Goal: Information Seeking & Learning: Learn about a topic

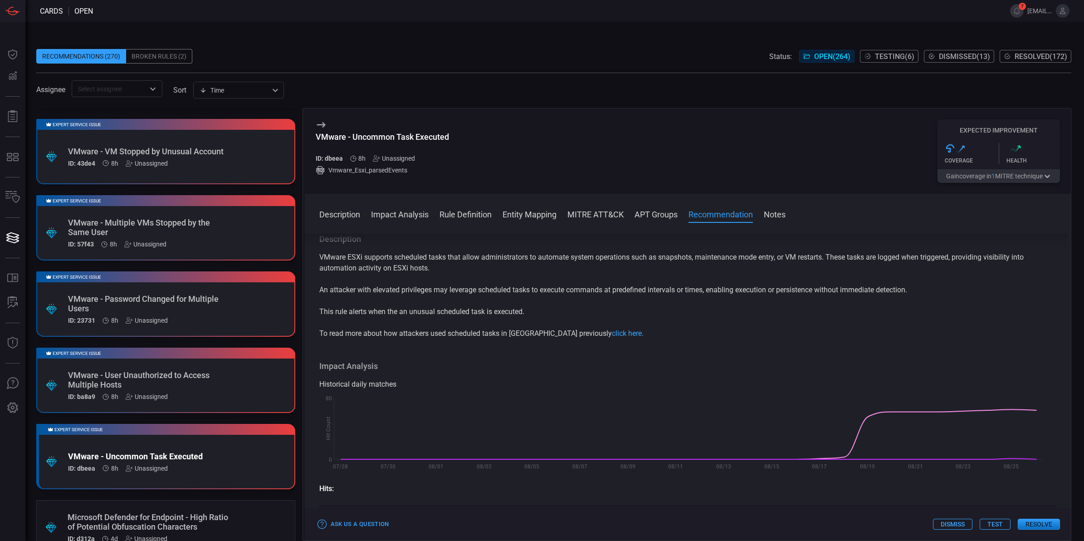
scroll to position [731, 0]
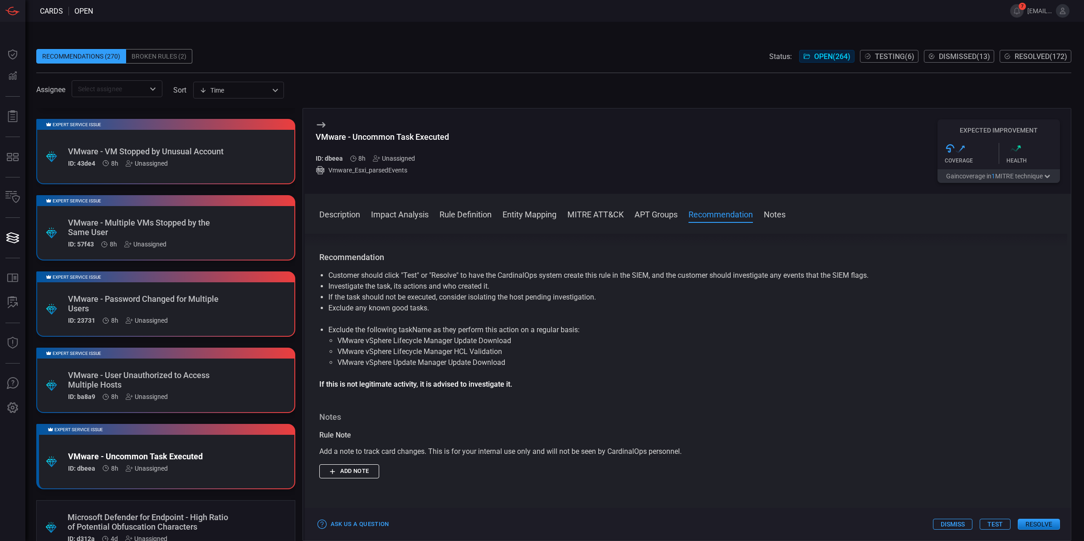
click at [201, 445] on div "Expert Service Issue .suggested_cards_icon{fill:url(#suggested_cards_icon);} VM…" at bounding box center [165, 456] width 259 height 65
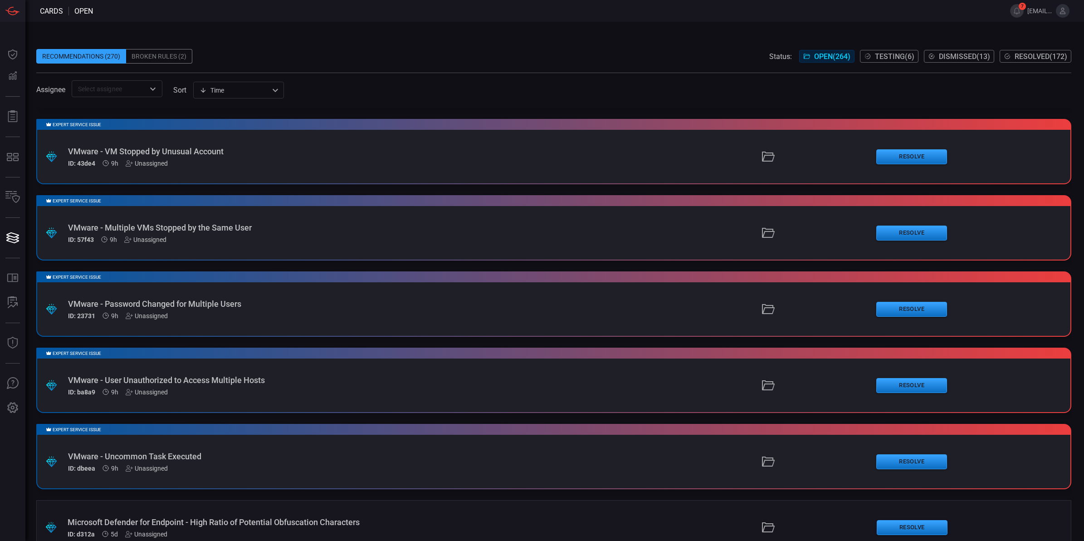
click at [198, 439] on div "Expert Service Issue .suggested_cards_icon{fill:url(#suggested_cards_icon);} VM…" at bounding box center [553, 456] width 1035 height 65
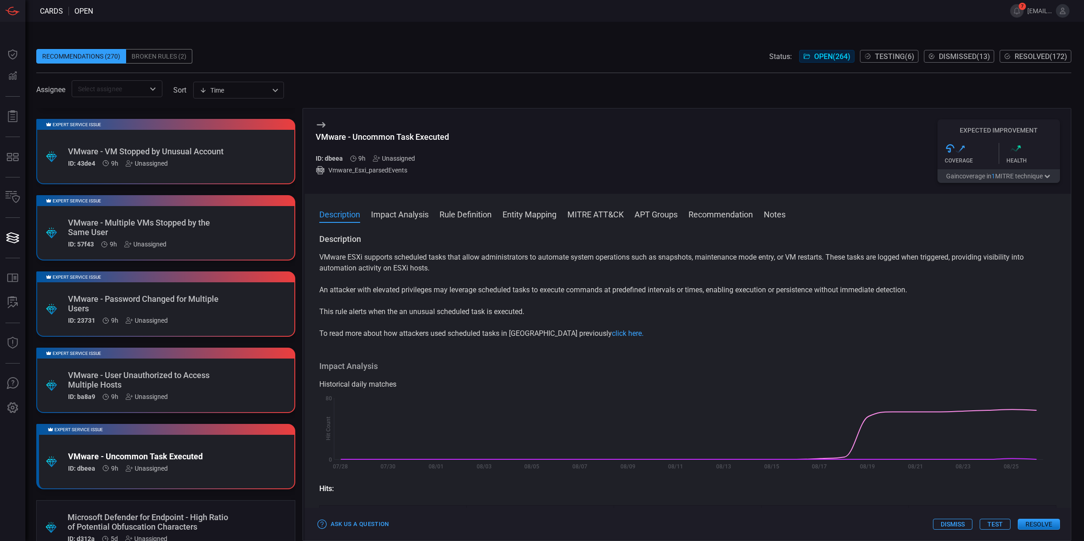
click at [442, 136] on div "VMware - Uncommon Task Executed" at bounding box center [382, 137] width 133 height 10
copy div "VMware - Uncommon Task Executed"
click at [462, 214] on button "Rule Definition" at bounding box center [466, 213] width 52 height 11
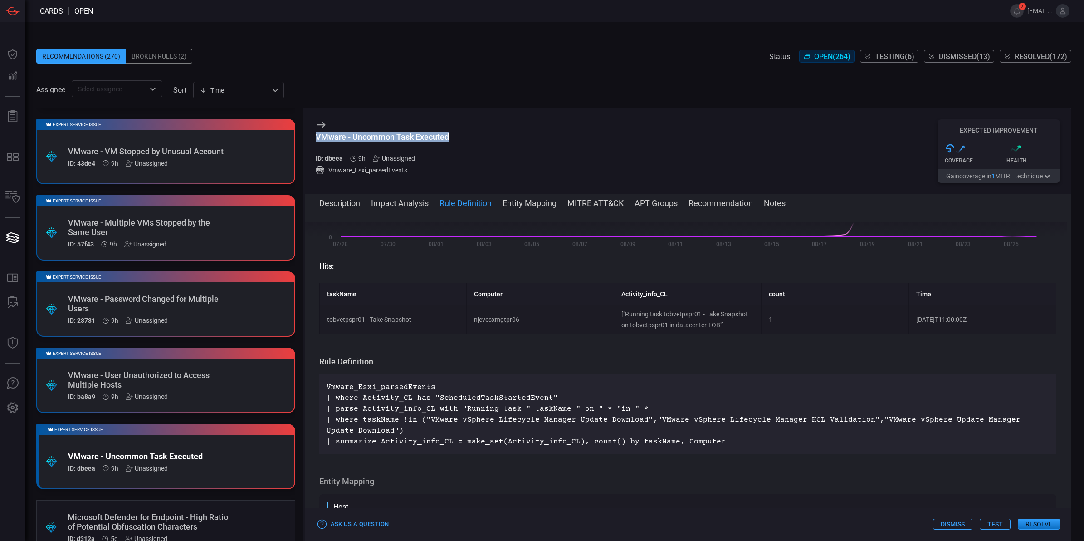
scroll to position [336, 0]
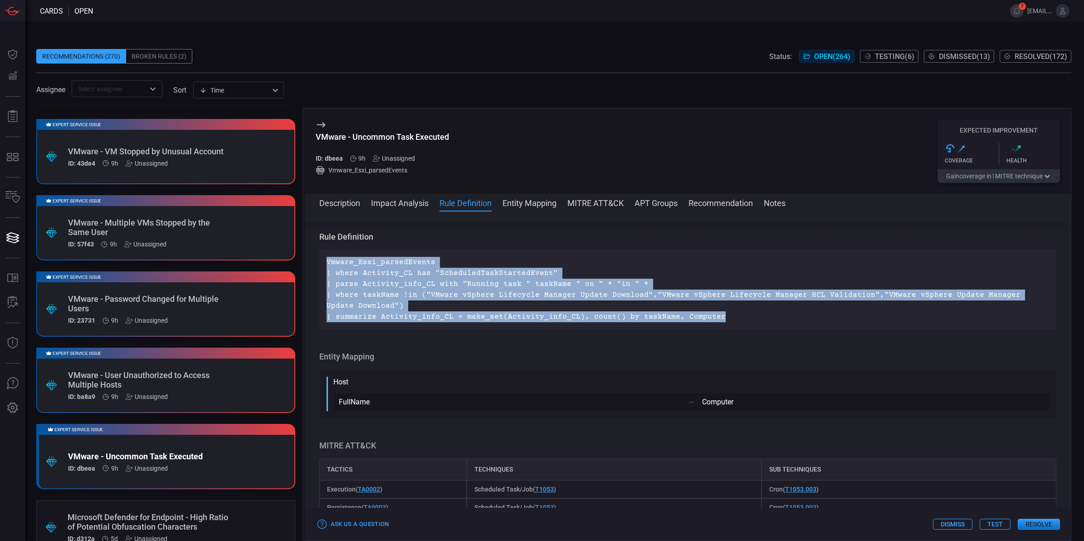
drag, startPoint x: 716, startPoint y: 314, endPoint x: 328, endPoint y: 263, distance: 391.7
click at [328, 263] on p "Vmware_Esxi_parsedEvents | where Activity_CL has "ScheduledTaskStartedEvent" | …" at bounding box center [688, 289] width 723 height 65
copy p "Vmware_Esxi_parsedEvents | where Activity_CL has "ScheduledTaskStartedEvent" | …"
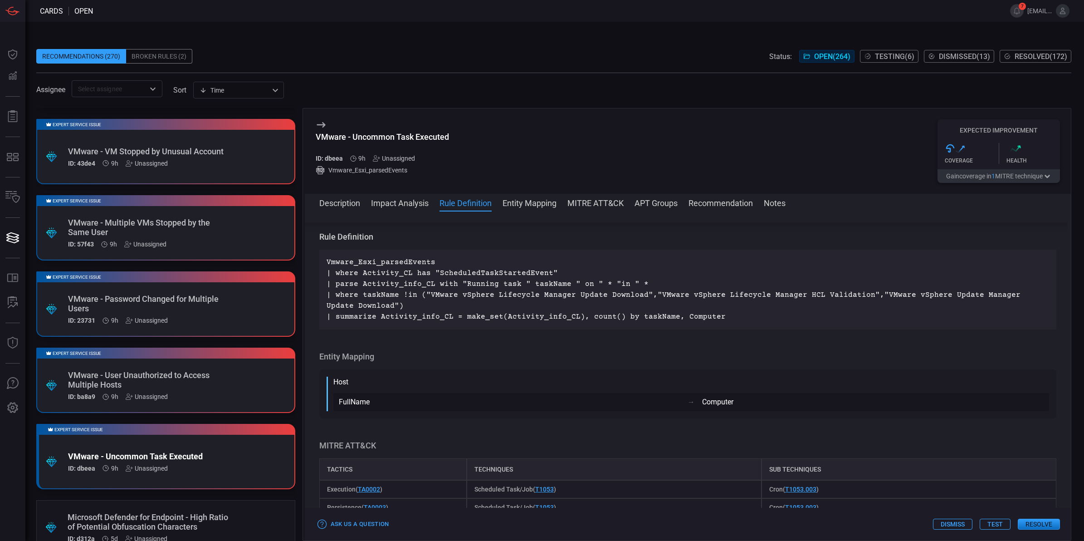
click at [228, 404] on div "Expert Service Issue .suggested_cards_icon{fill:url(#suggested_cards_icon);} VM…" at bounding box center [165, 380] width 259 height 65
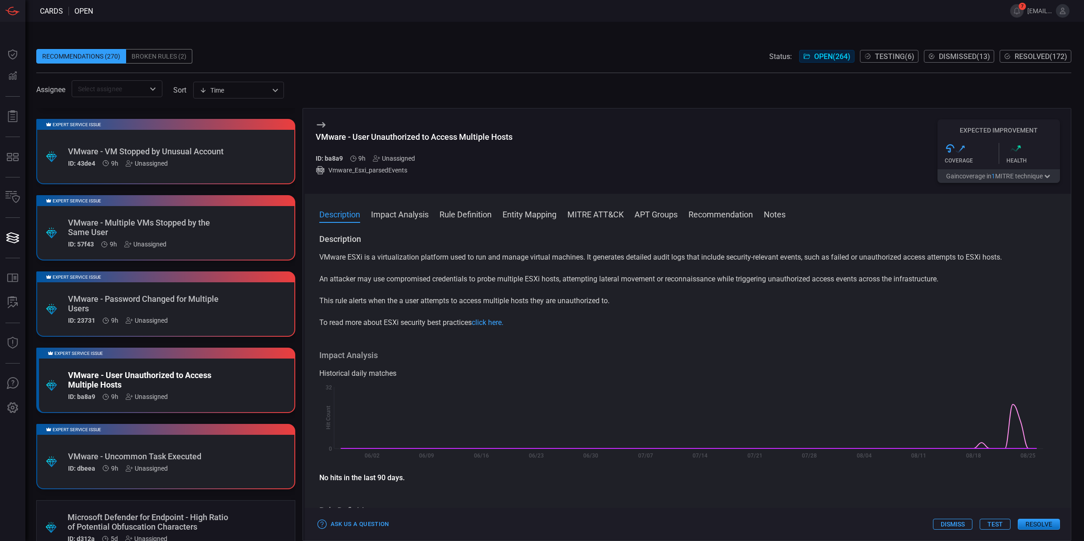
click at [462, 135] on div "VMware - User Unauthorized to Access Multiple Hosts" at bounding box center [414, 137] width 197 height 10
copy div "VMware - User Unauthorized to Access Multiple Hosts"
click at [418, 217] on button "Impact Analysis" at bounding box center [400, 213] width 58 height 11
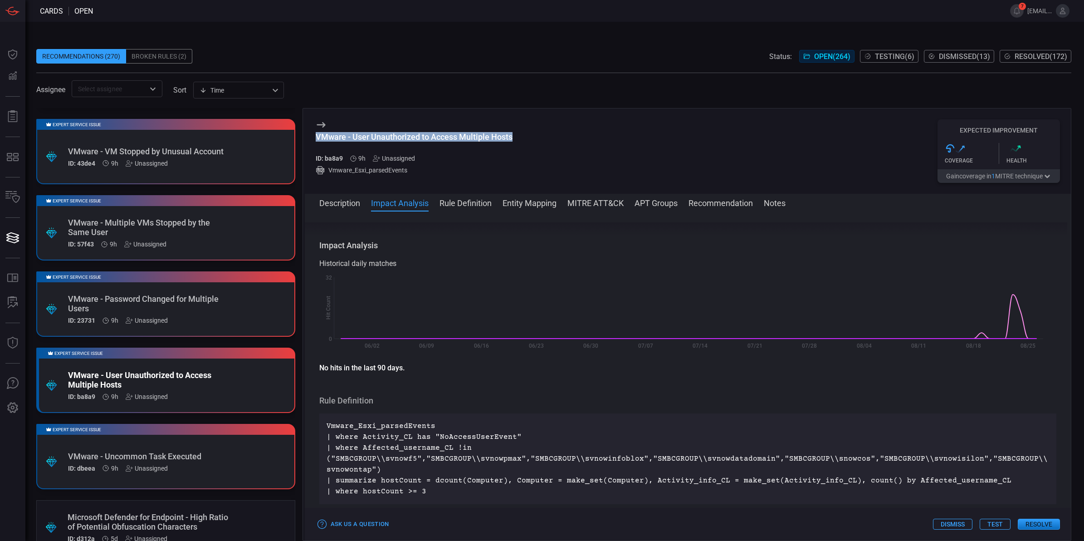
scroll to position [107, 0]
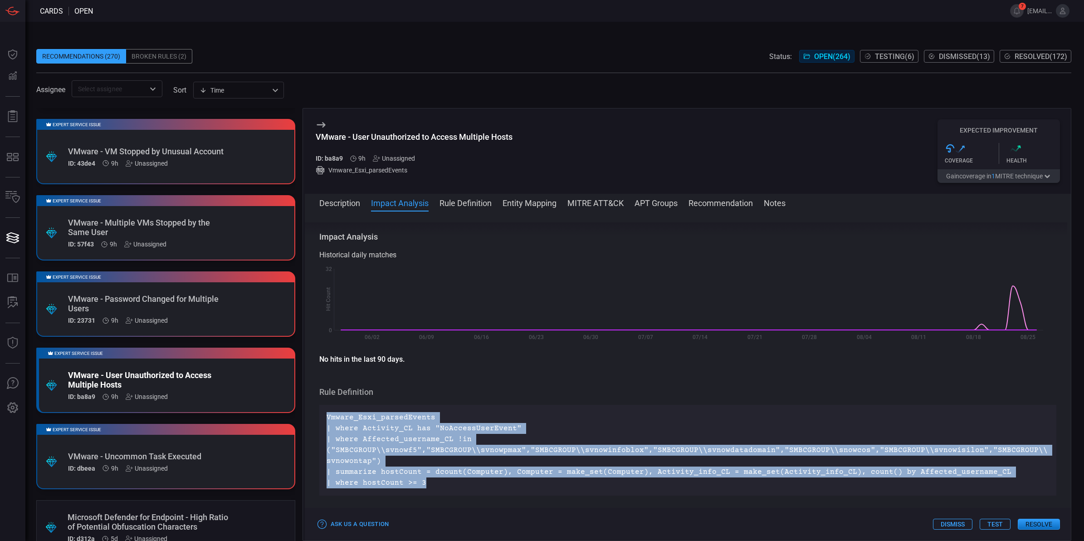
drag, startPoint x: 429, startPoint y: 483, endPoint x: 327, endPoint y: 417, distance: 121.1
click at [327, 417] on p "Vmware_Esxi_parsedEvents | where Activity_CL has "NoAccessUserEvent" | where Af…" at bounding box center [688, 450] width 723 height 76
copy p "Vmware_Esxi_parsedEvents | where Activity_CL has "NoAccessUserEvent" | where Af…"
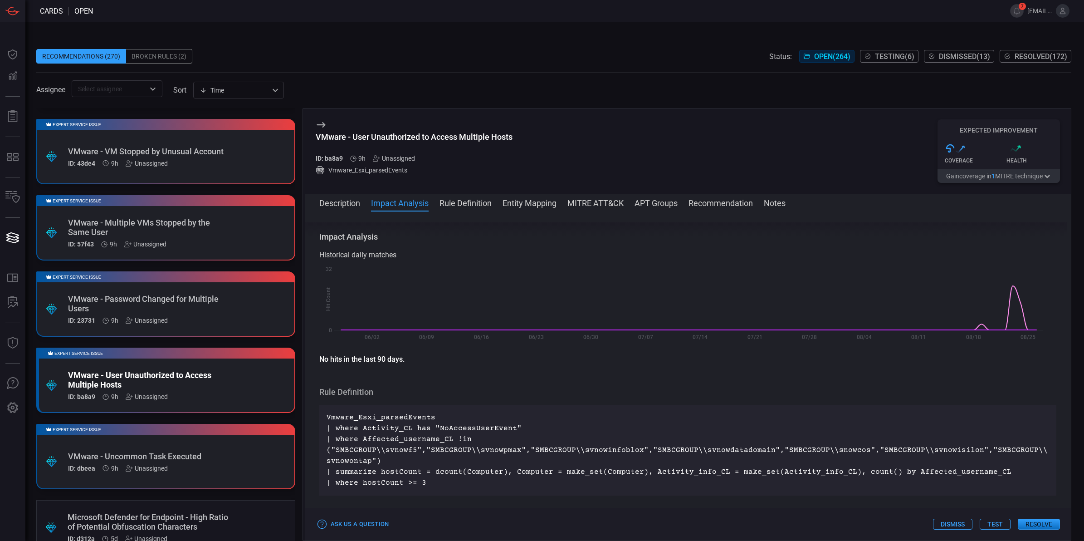
click at [212, 287] on div "Expert Service Issue .suggested_cards_icon{fill:url(#suggested_cards_icon);} VM…" at bounding box center [165, 303] width 259 height 65
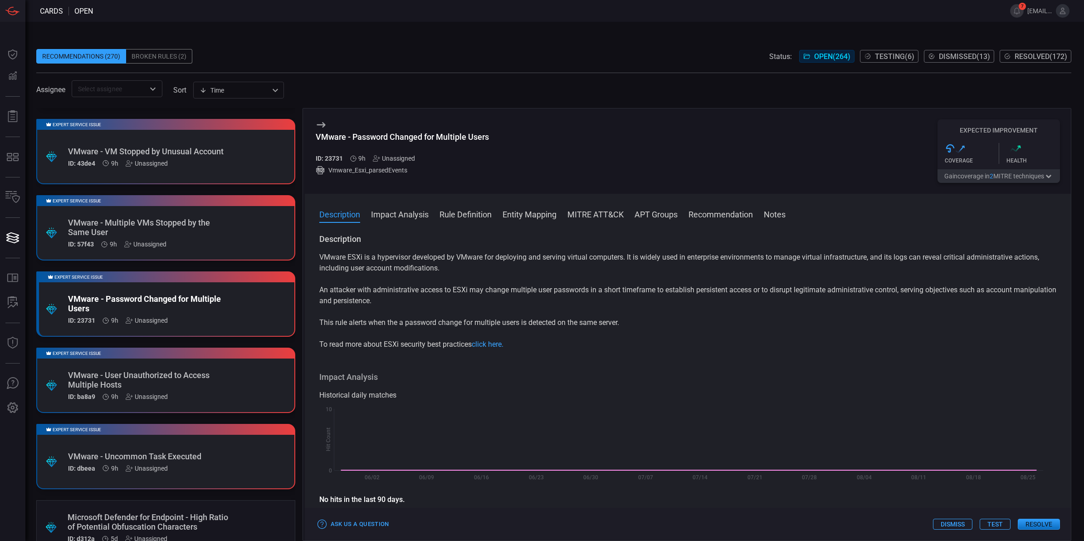
click at [448, 217] on button "Rule Definition" at bounding box center [466, 213] width 52 height 11
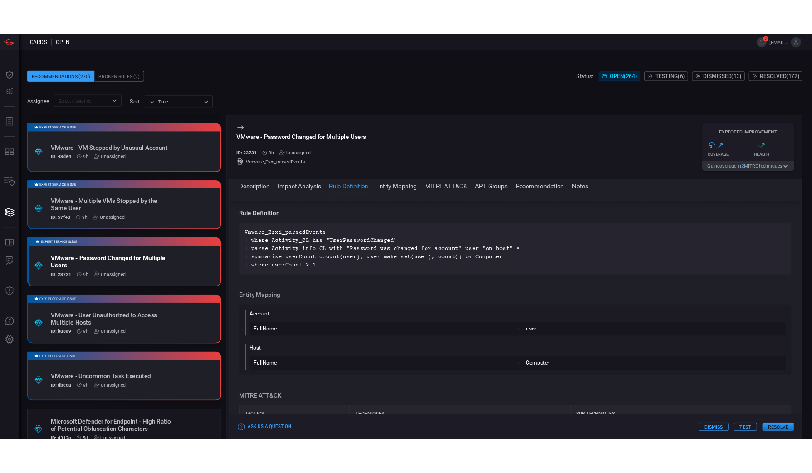
scroll to position [284, 0]
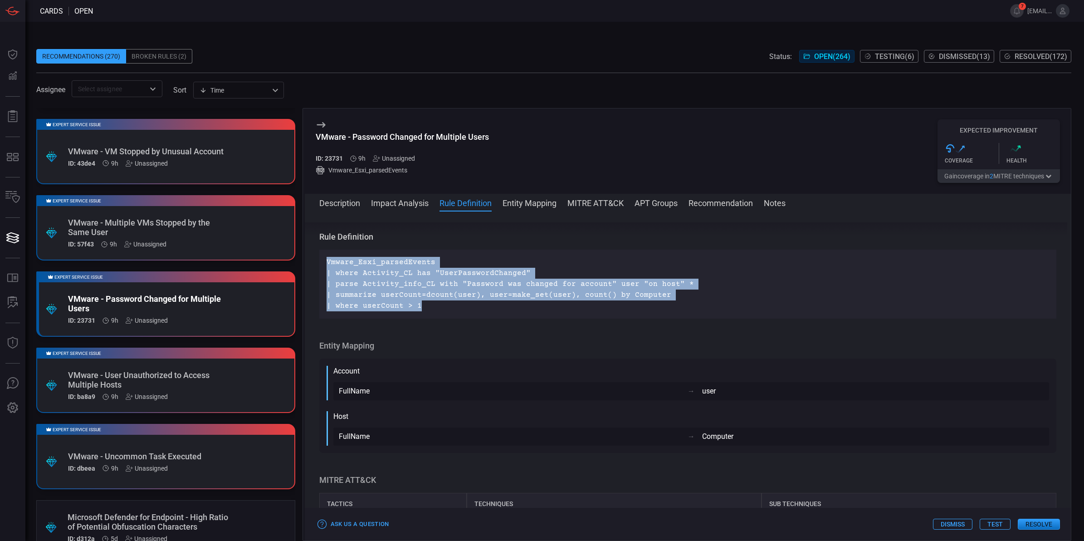
drag, startPoint x: 427, startPoint y: 305, endPoint x: 323, endPoint y: 260, distance: 113.0
click at [323, 260] on div "Vmware_Esxi_parsedEvents | where Activity_CL has "UserPasswordChanged" | parse …" at bounding box center [688, 284] width 738 height 69
copy p "Vmware_Esxi_parsedEvents | where Activity_CL has "UserPasswordChanged" | parse …"
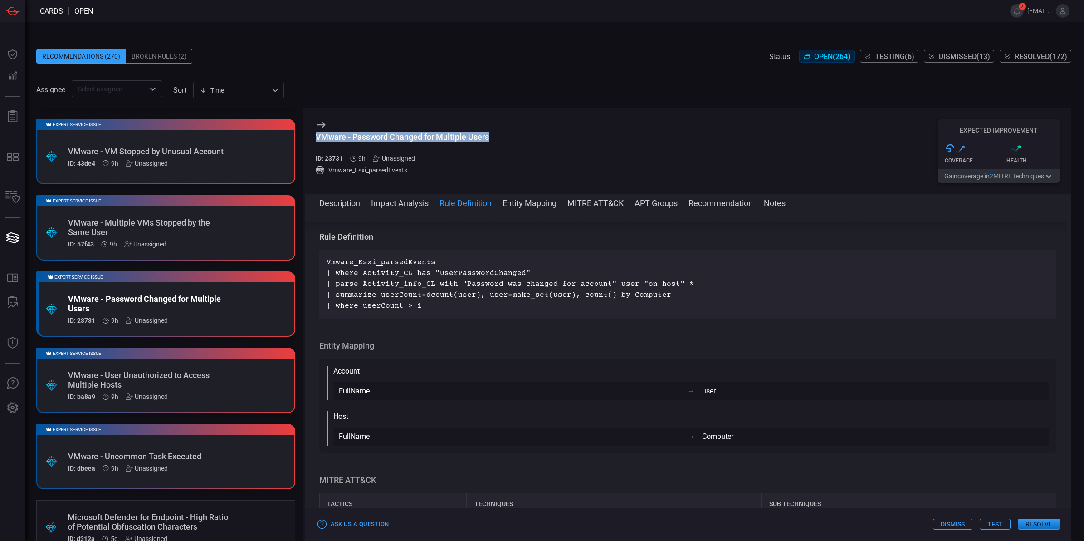
drag, startPoint x: 493, startPoint y: 136, endPoint x: 314, endPoint y: 141, distance: 179.3
click at [314, 141] on div "VMware - Password Changed for Multiple Users ID: 23731 9h Unassigned Vmware_Esx…" at bounding box center [688, 150] width 767 height 85
copy div "VMware - Password Changed for Multiple Users"
